Goal: Task Accomplishment & Management: Complete application form

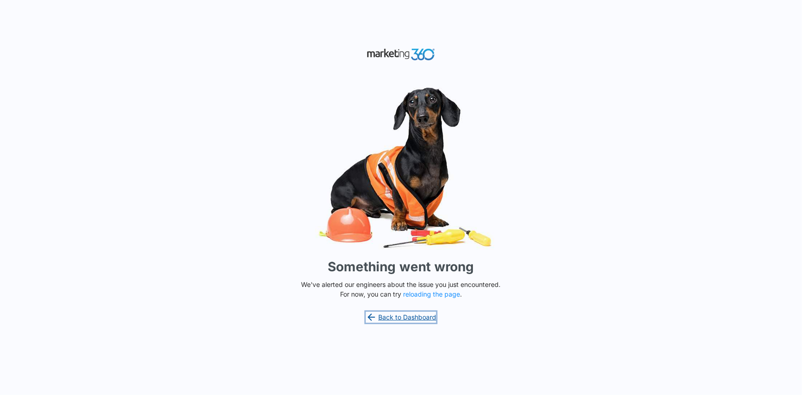
click at [398, 318] on link "Back to Dashboard" at bounding box center [401, 317] width 71 height 11
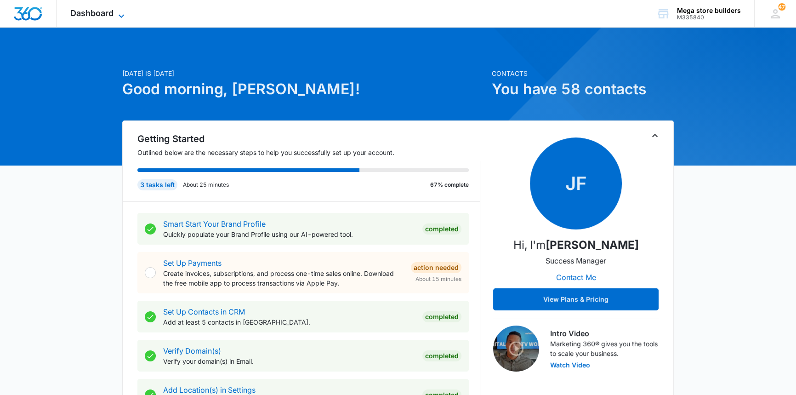
click at [121, 11] on icon at bounding box center [121, 16] width 11 height 11
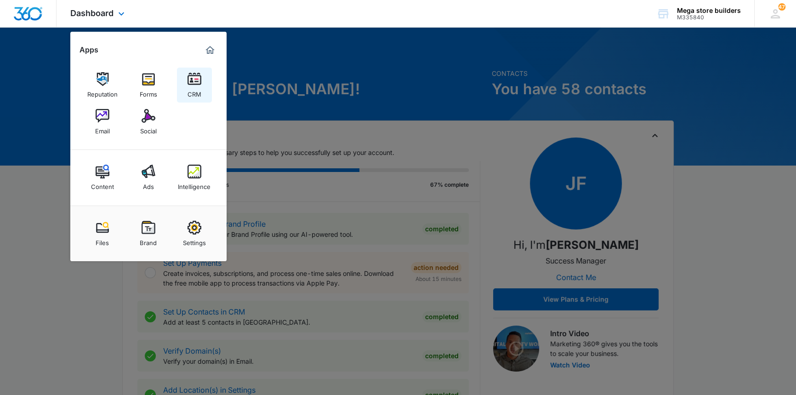
click at [191, 80] on img at bounding box center [194, 79] width 14 height 14
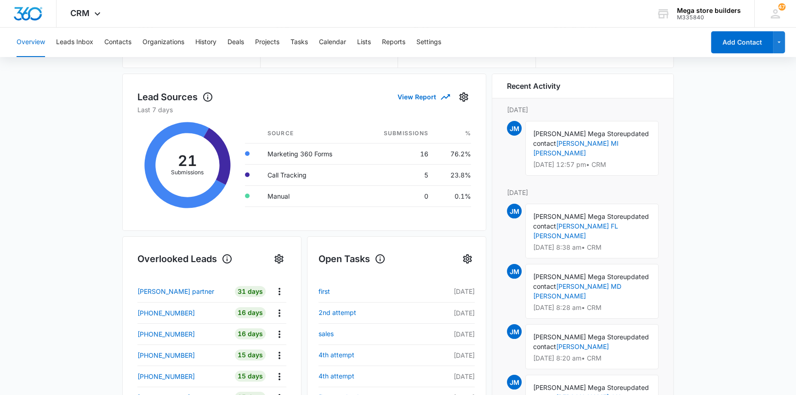
scroll to position [104, 0]
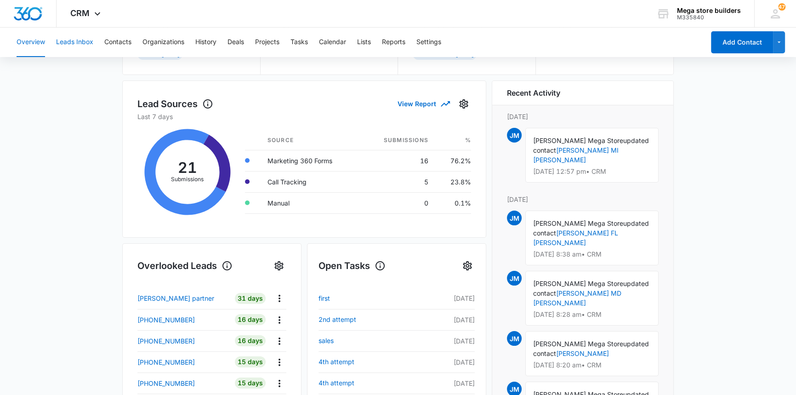
click at [79, 42] on button "Leads Inbox" at bounding box center [74, 42] width 37 height 29
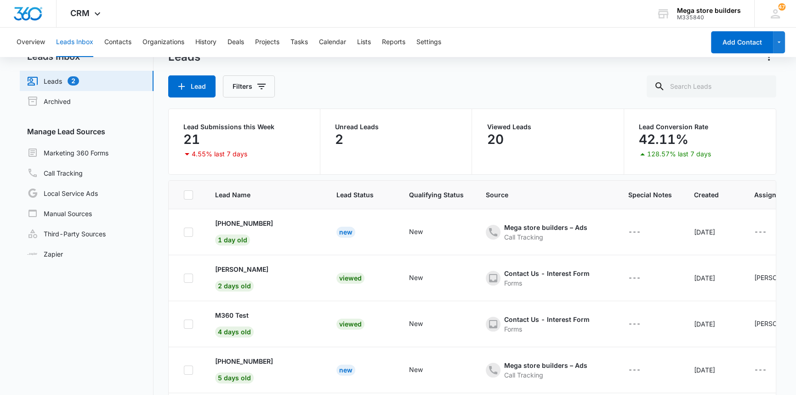
scroll to position [41, 0]
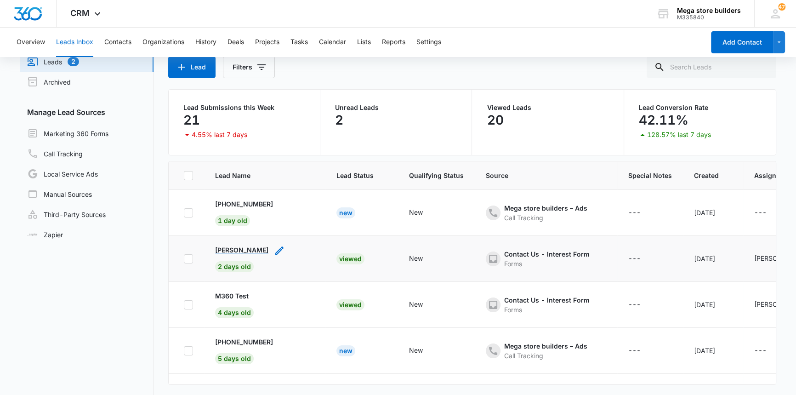
click at [236, 246] on p "[PERSON_NAME]" at bounding box center [241, 250] width 53 height 10
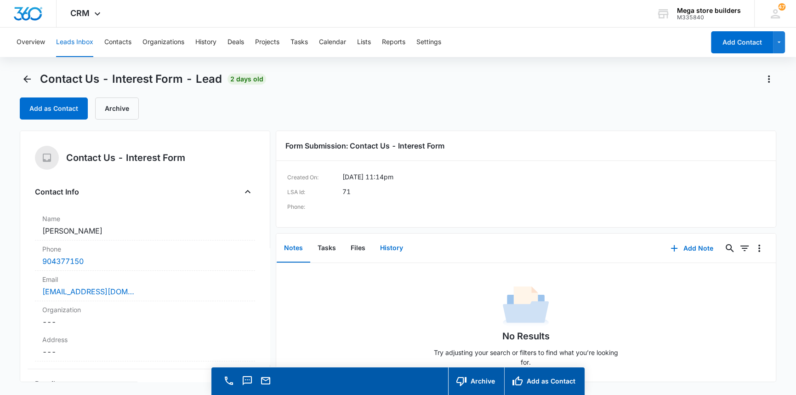
click at [390, 248] on button "History" at bounding box center [392, 248] width 38 height 28
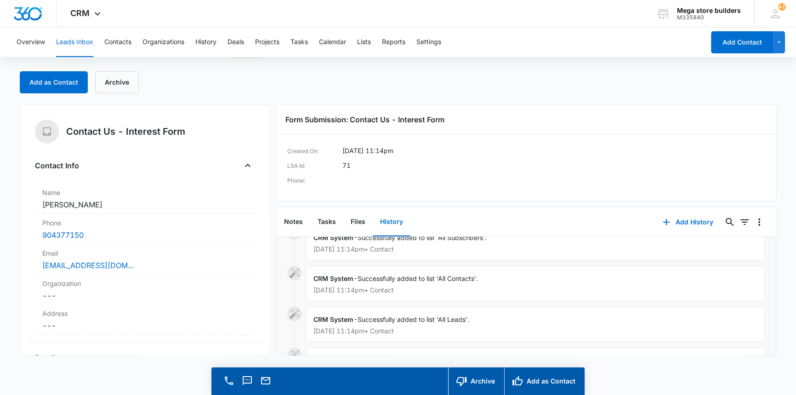
scroll to position [32, 0]
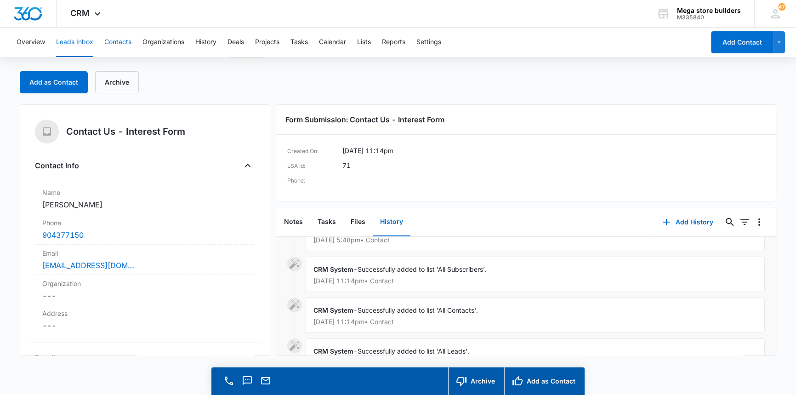
click at [119, 39] on button "Contacts" at bounding box center [117, 42] width 27 height 29
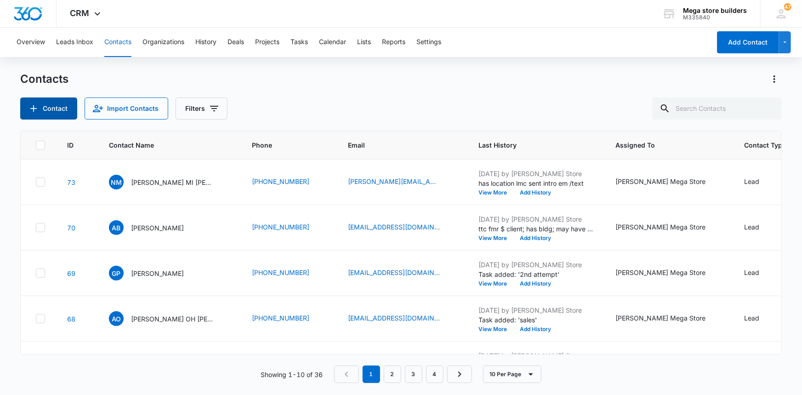
click at [56, 112] on button "Contact" at bounding box center [48, 108] width 57 height 22
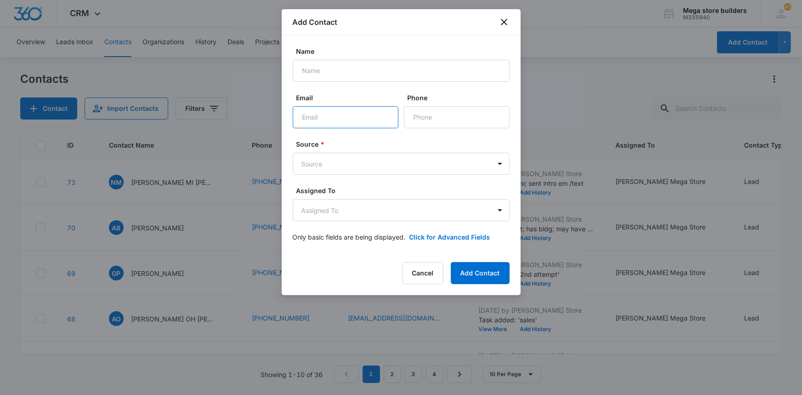
click at [311, 116] on input "Email" at bounding box center [346, 117] width 106 height 22
paste input "[EMAIL_ADDRESS][DOMAIN_NAME]"
type input "[EMAIL_ADDRESS][DOMAIN_NAME]"
click at [444, 122] on input "Phone" at bounding box center [457, 117] width 106 height 22
paste input "[PHONE_NUMBER]"
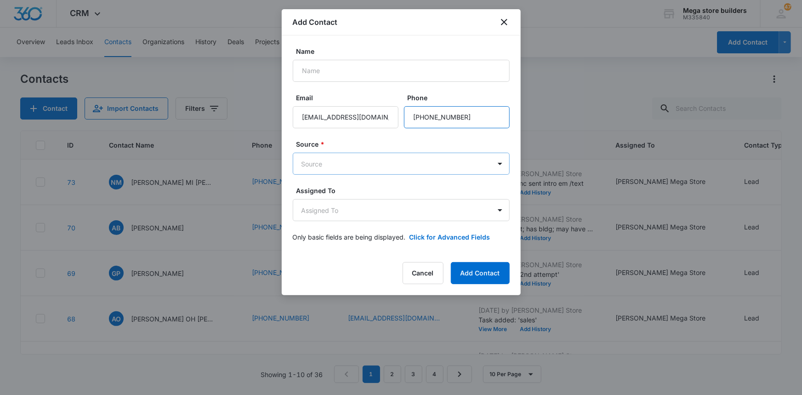
type input "[PHONE_NUMBER]"
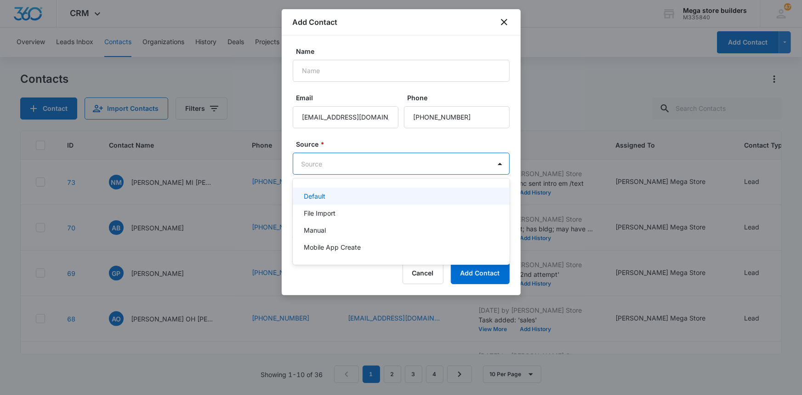
click at [355, 165] on body "CRM Apps Reputation Forms CRM Email Social Content Ads Intelligence Files Brand…" at bounding box center [401, 197] width 802 height 395
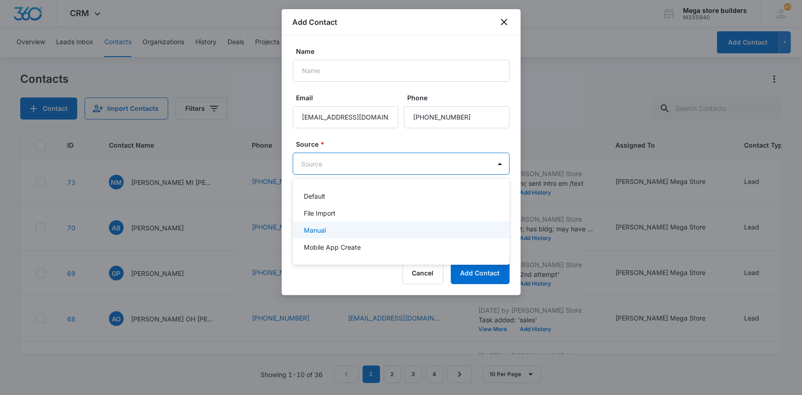
click at [317, 231] on p "Manual" at bounding box center [315, 230] width 22 height 10
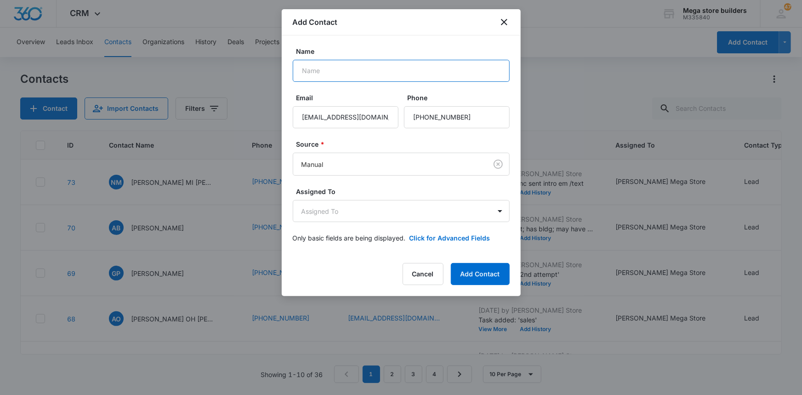
click at [310, 69] on input "Name" at bounding box center [401, 71] width 217 height 22
paste input "[PERSON_NAME]"
type input "[PERSON_NAME]"
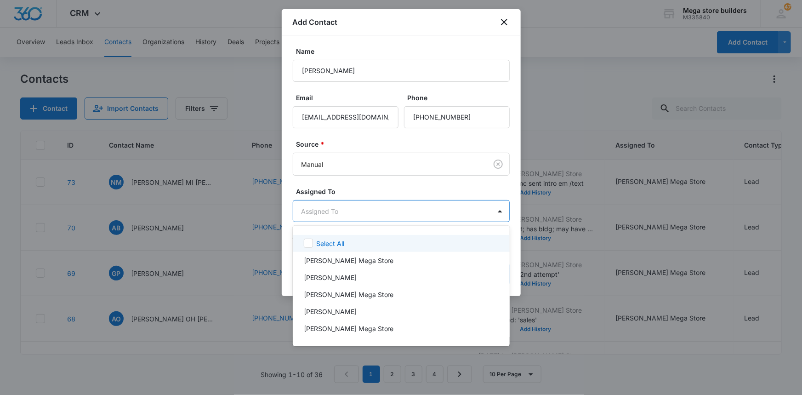
click at [453, 208] on body "CRM Apps Reputation Forms CRM Email Social Content Ads Intelligence Files Brand…" at bounding box center [401, 197] width 802 height 395
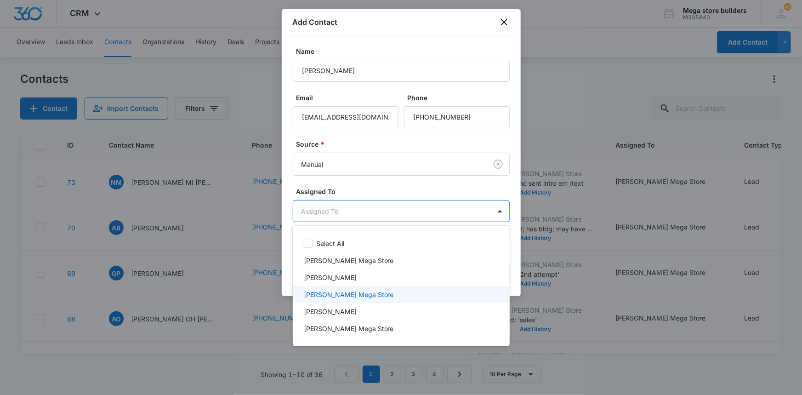
click at [343, 292] on p "[PERSON_NAME] Mega Store" at bounding box center [349, 294] width 90 height 10
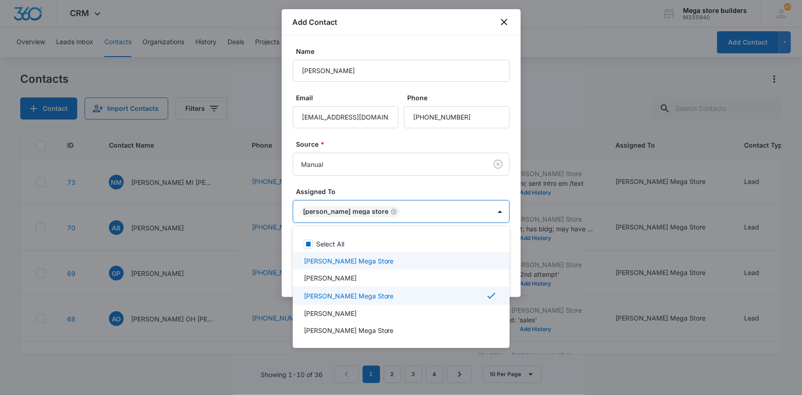
click at [606, 302] on div at bounding box center [401, 197] width 802 height 395
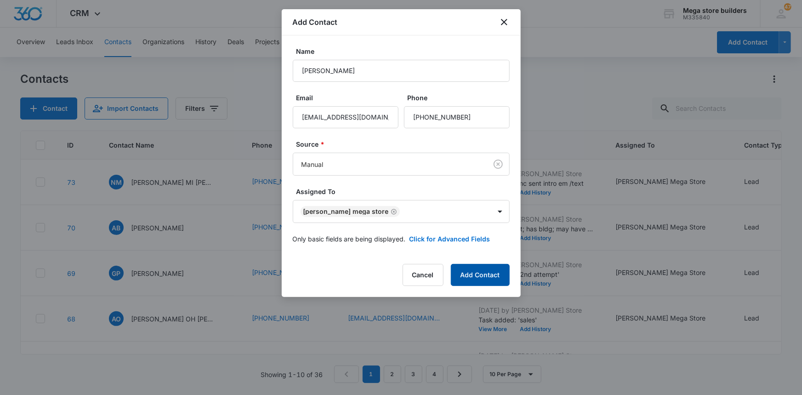
click at [475, 278] on button "Add Contact" at bounding box center [480, 275] width 59 height 22
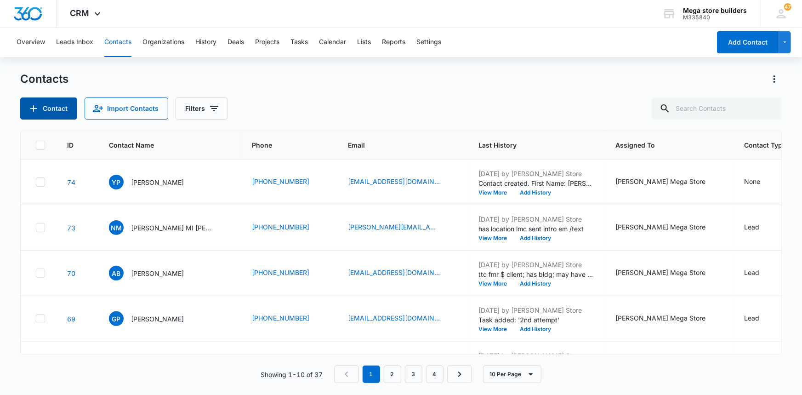
click at [38, 107] on icon "Add Contact" at bounding box center [33, 108] width 11 height 11
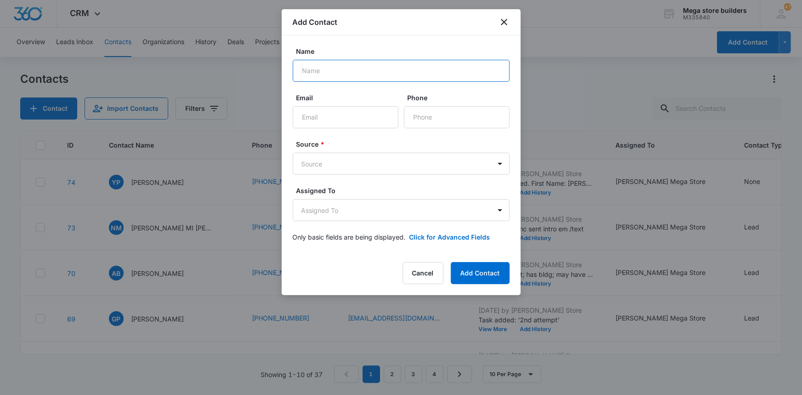
click at [362, 74] on input "Name" at bounding box center [401, 71] width 217 height 22
paste input "[PERSON_NAME]"
type input "[PERSON_NAME]"
click at [309, 114] on input "Email" at bounding box center [346, 117] width 106 height 22
paste input "[EMAIL_ADDRESS][DOMAIN_NAME]"
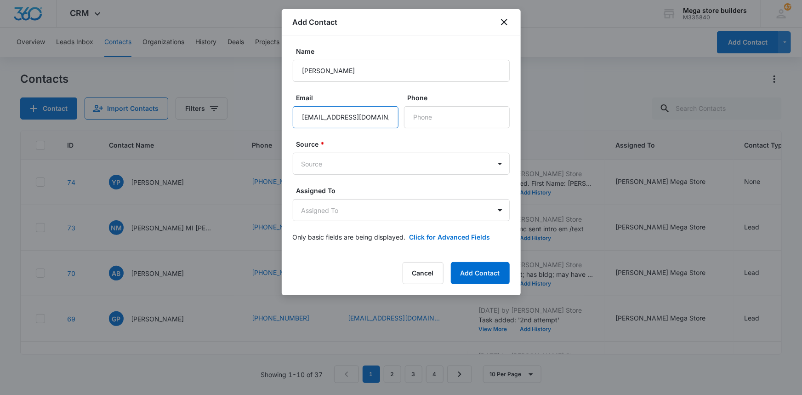
type input "[EMAIL_ADDRESS][DOMAIN_NAME]"
click at [425, 123] on input "Phone" at bounding box center [457, 117] width 106 height 22
paste input "[PHONE_NUMBER]"
type input "[PHONE_NUMBER]"
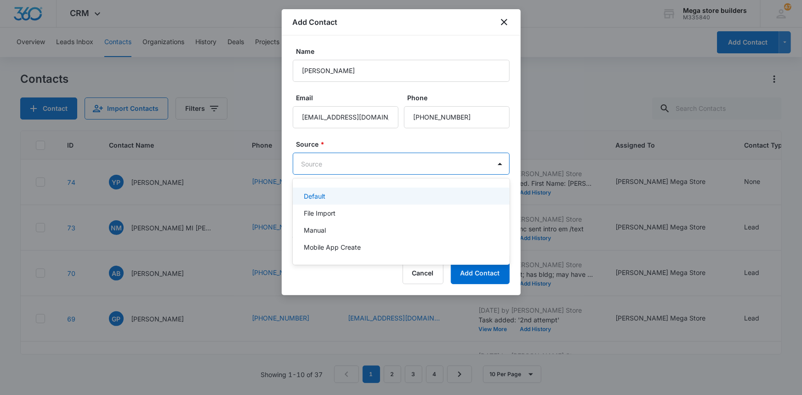
click at [316, 157] on body "CRM Apps Reputation Forms CRM Email Social Content Ads Intelligence Files Brand…" at bounding box center [401, 197] width 802 height 395
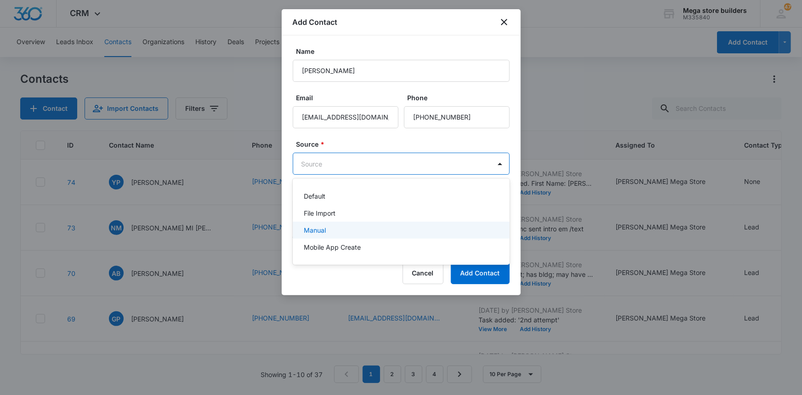
click at [317, 226] on p "Manual" at bounding box center [315, 230] width 22 height 10
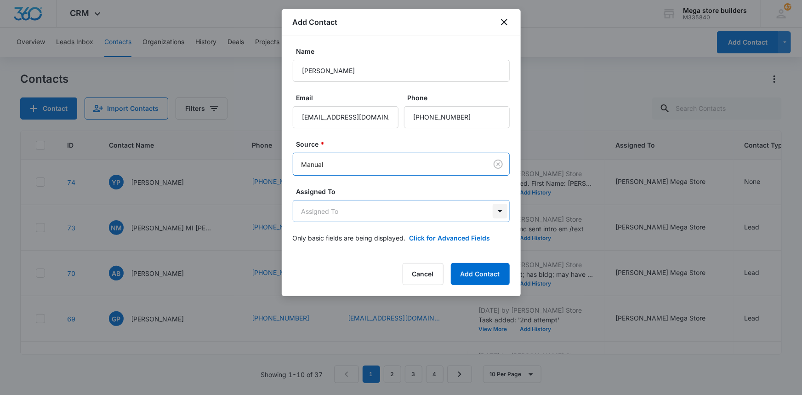
click at [499, 209] on body "CRM Apps Reputation Forms CRM Email Social Content Ads Intelligence Files Brand…" at bounding box center [401, 197] width 802 height 395
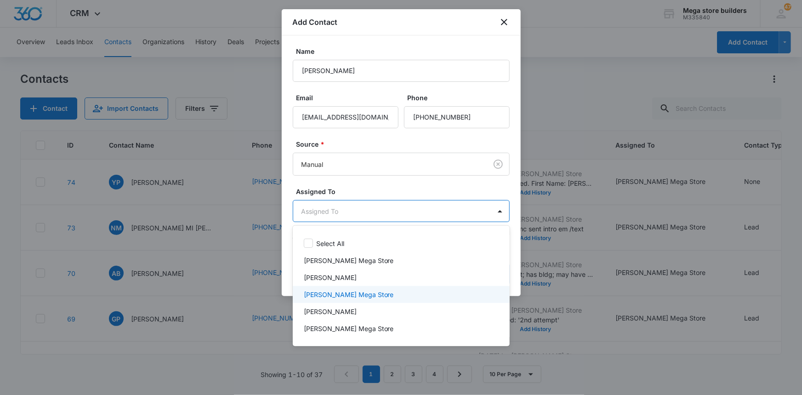
click at [349, 291] on p "[PERSON_NAME] Mega Store" at bounding box center [349, 294] width 90 height 10
click at [550, 295] on div at bounding box center [401, 197] width 802 height 395
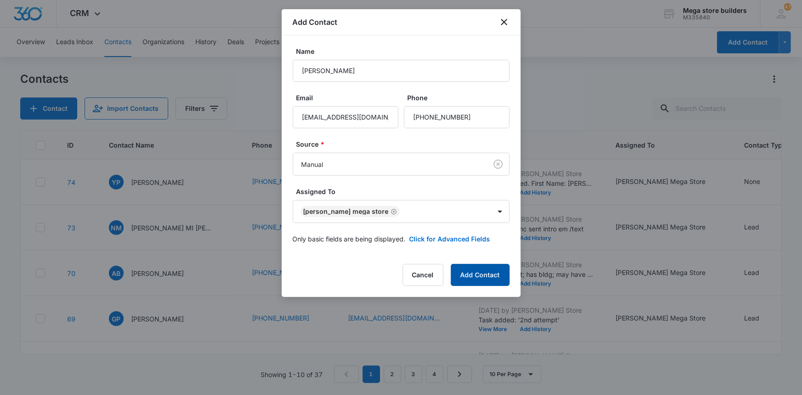
click at [475, 276] on button "Add Contact" at bounding box center [480, 275] width 59 height 22
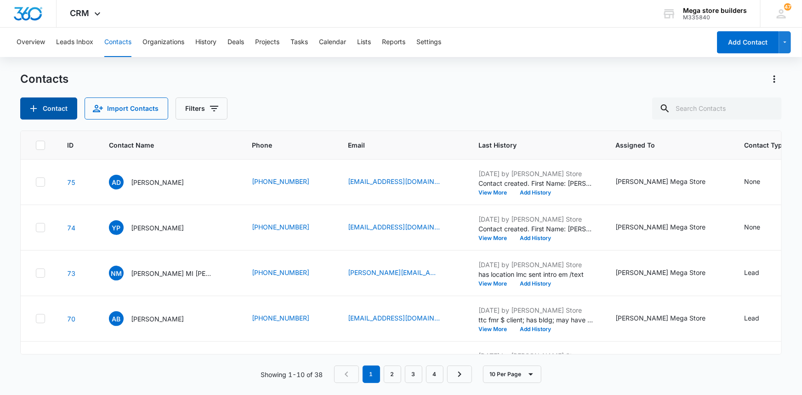
click at [55, 110] on button "Contact" at bounding box center [48, 108] width 57 height 22
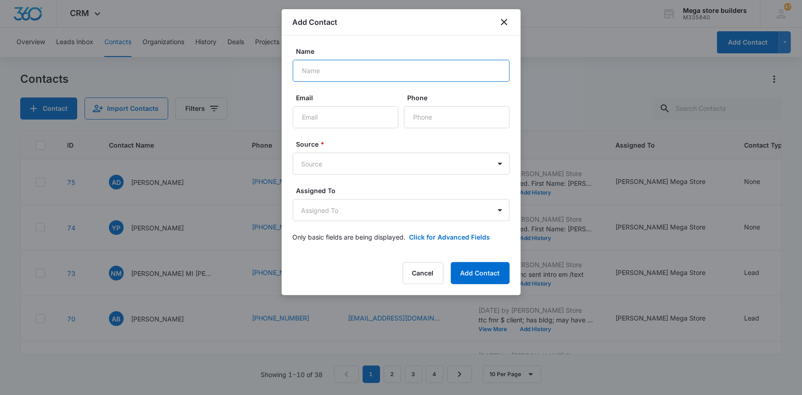
click at [340, 73] on input "Name" at bounding box center [401, 71] width 217 height 22
paste input "[PERSON_NAME]"
type input "[PERSON_NAME]"
click at [332, 118] on input "Email" at bounding box center [346, 117] width 106 height 22
paste input "[EMAIL_ADDRESS][DOMAIN_NAME]"
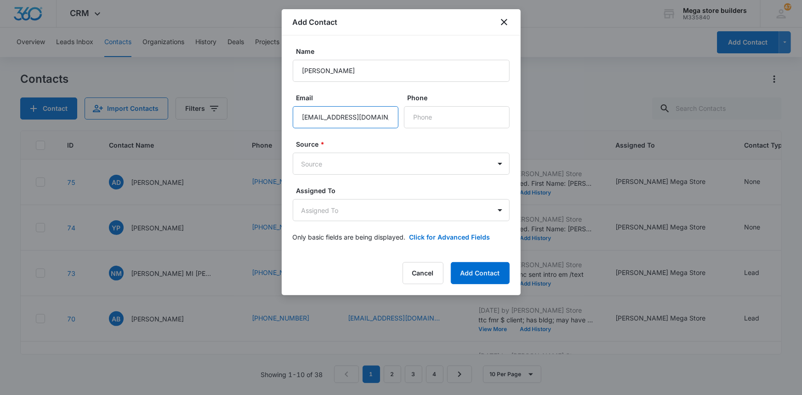
type input "[EMAIL_ADDRESS][DOMAIN_NAME]"
click at [432, 114] on input "Phone" at bounding box center [457, 117] width 106 height 22
paste input "[PHONE_NUMBER]"
type input "[PHONE_NUMBER]"
click at [491, 159] on body "CRM Apps Reputation Forms CRM Email Social Content Ads Intelligence Files Brand…" at bounding box center [401, 197] width 802 height 395
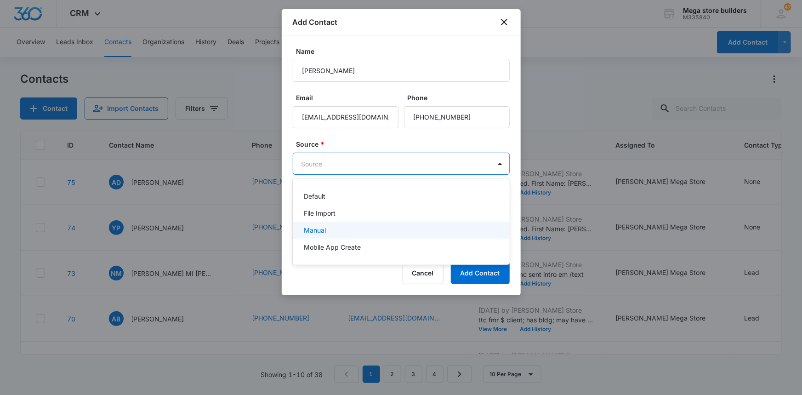
click at [324, 229] on p "Manual" at bounding box center [315, 230] width 22 height 10
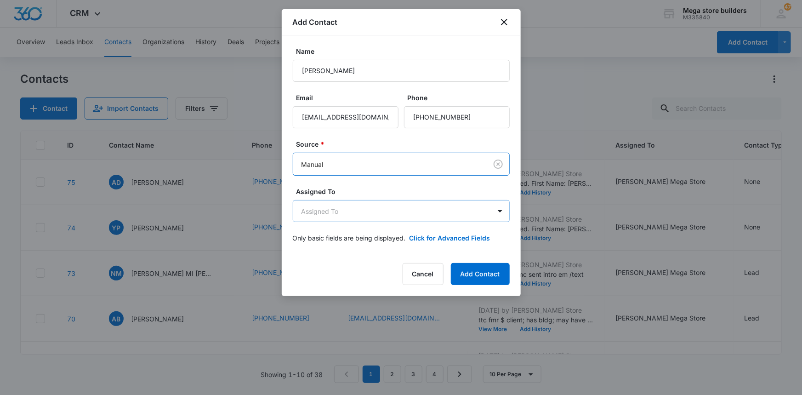
click at [423, 212] on body "CRM Apps Reputation Forms CRM Email Social Content Ads Intelligence Files Brand…" at bounding box center [401, 197] width 802 height 395
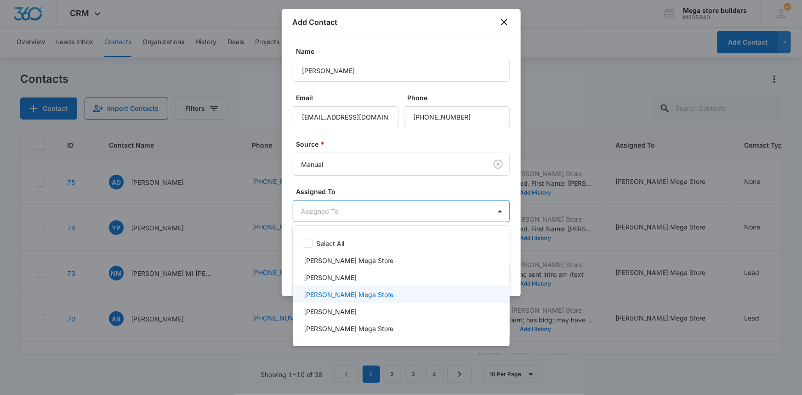
click at [340, 294] on p "[PERSON_NAME] Mega Store" at bounding box center [349, 294] width 90 height 10
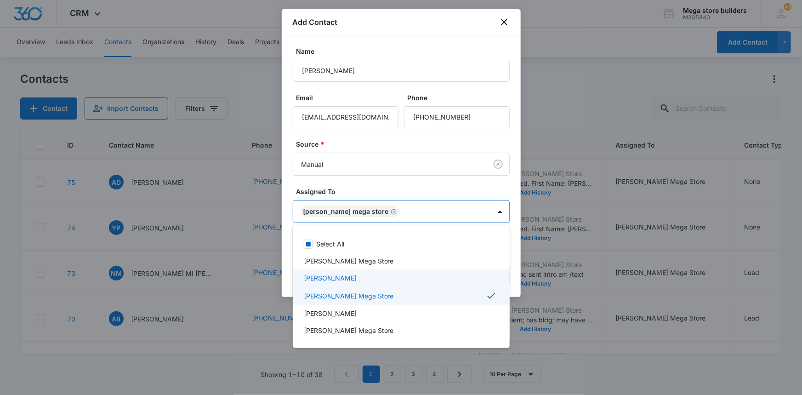
click at [544, 262] on div at bounding box center [401, 197] width 802 height 395
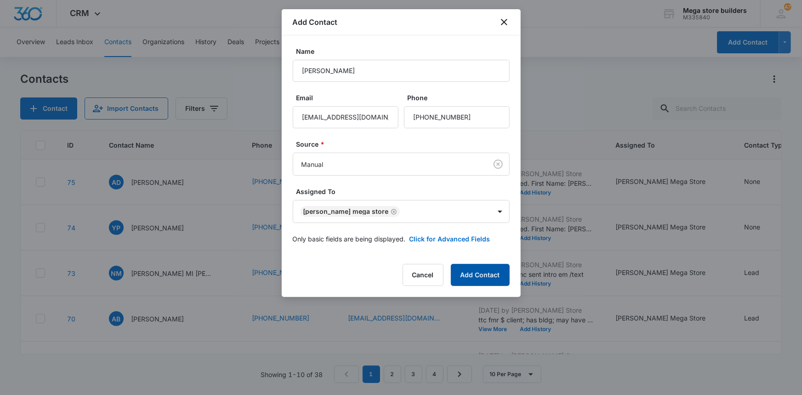
click at [467, 273] on button "Add Contact" at bounding box center [480, 275] width 59 height 22
